Goal: Task Accomplishment & Management: Use online tool/utility

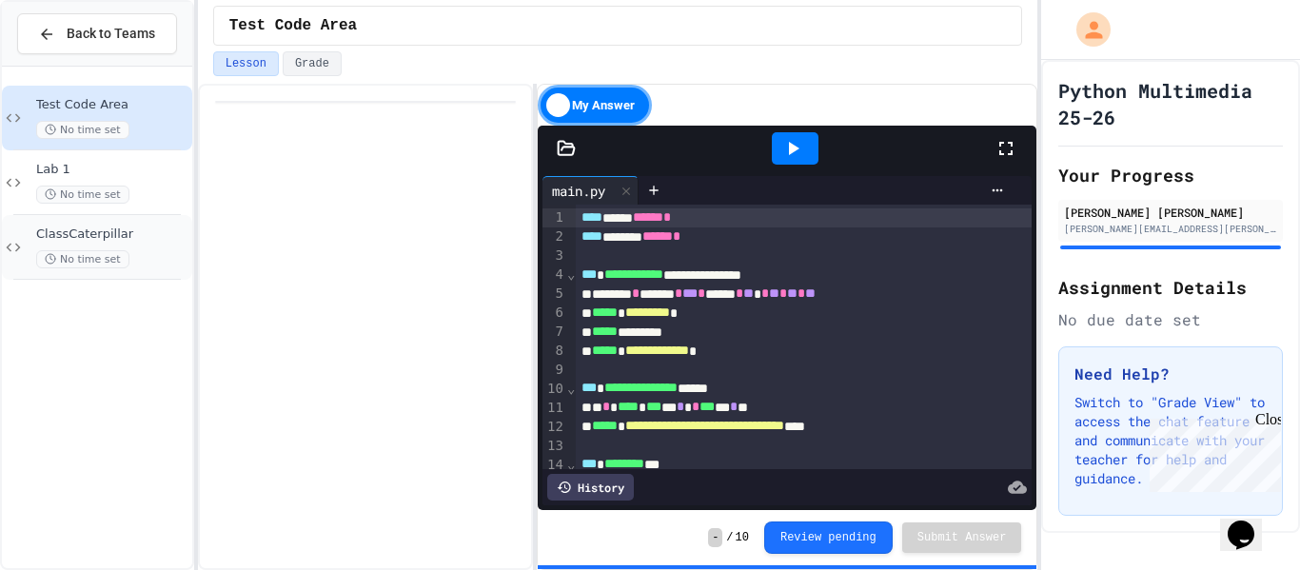
click at [131, 244] on div "ClassCaterpillar No time set" at bounding box center [112, 247] width 152 height 42
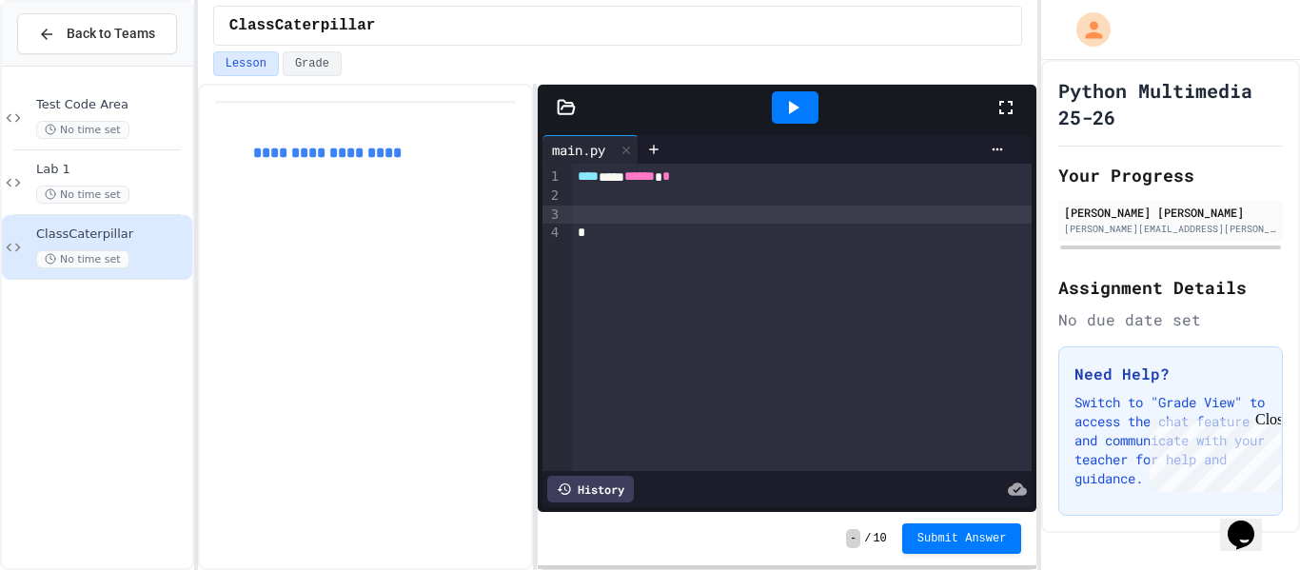
click at [650, 208] on div at bounding box center [802, 214] width 460 height 19
click at [648, 197] on div at bounding box center [802, 195] width 460 height 19
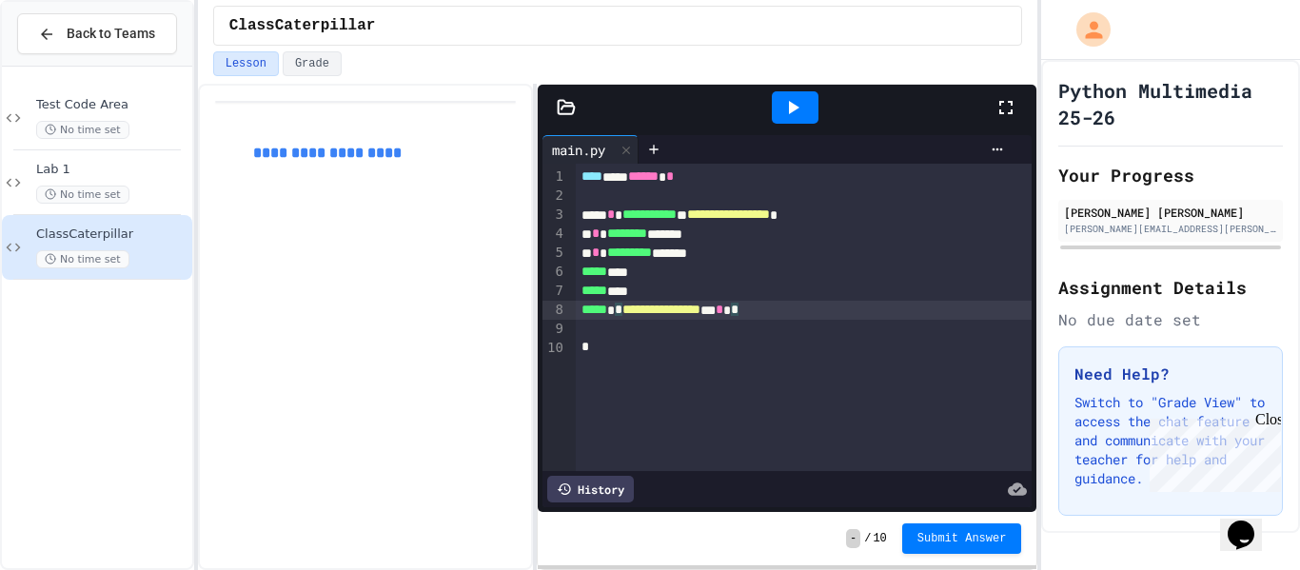
click at [798, 101] on icon at bounding box center [792, 107] width 23 height 23
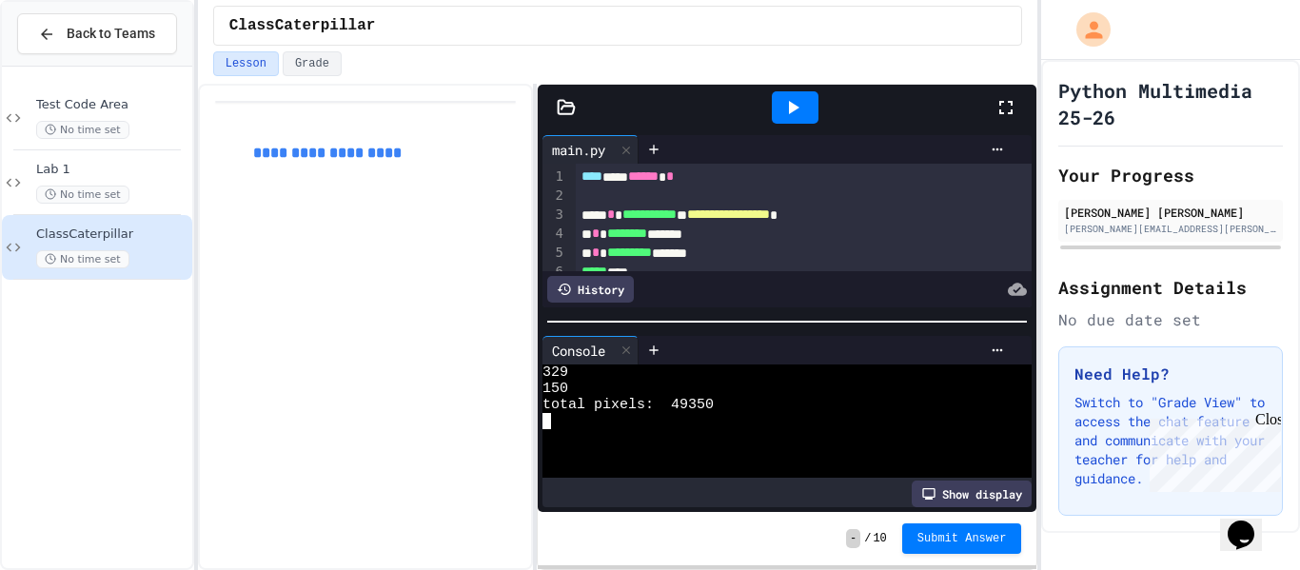
click at [756, 421] on div at bounding box center [777, 421] width 471 height 16
click at [9, 266] on div "ClassCaterpillar No time set" at bounding box center [97, 247] width 190 height 65
